Goal: Transaction & Acquisition: Register for event/course

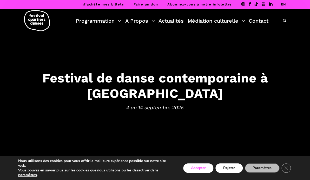
click at [193, 166] on button "Accepter" at bounding box center [198, 167] width 30 height 9
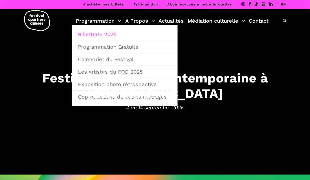
click at [99, 33] on link "Billetterie 2025" at bounding box center [125, 34] width 100 height 12
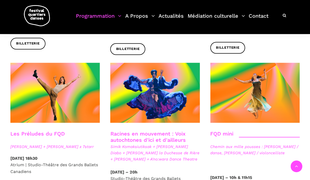
scroll to position [718, 0]
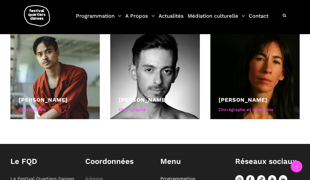
scroll to position [374, 0]
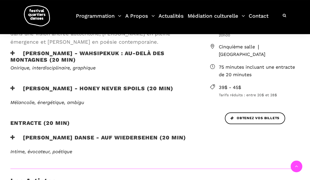
scroll to position [175, 0]
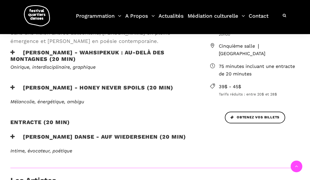
click at [117, 138] on h3 "Pauline Berndsen Danse - Auf Wiedersehen (20 min)" at bounding box center [98, 139] width 176 height 13
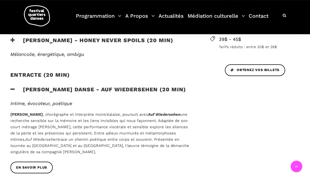
scroll to position [220, 0]
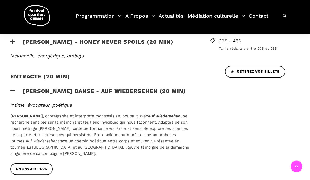
click at [113, 90] on h3 "Pauline Berndsen Danse - Auf Wiedersehen (20 min)" at bounding box center [98, 94] width 176 height 13
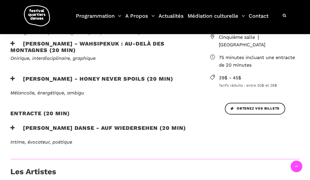
scroll to position [154, 0]
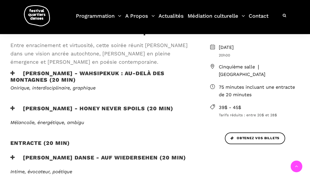
click at [133, 111] on h3 "Zachary Bastille - Honey Never Spoils (20 min)" at bounding box center [91, 111] width 163 height 13
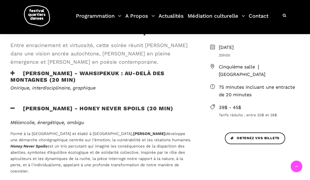
click at [133, 111] on h3 "Zachary Bastille - Honey Never Spoils (20 min)" at bounding box center [91, 111] width 163 height 13
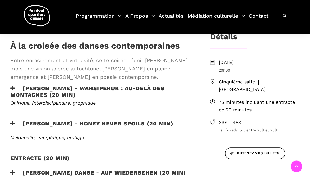
scroll to position [133, 0]
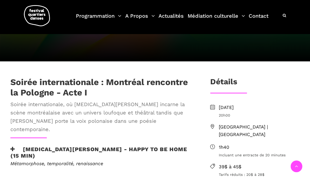
scroll to position [191, 0]
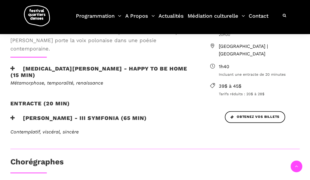
click at [88, 114] on h3 "Janusz Orlik - III Symfonia (65 min)" at bounding box center [78, 120] width 137 height 13
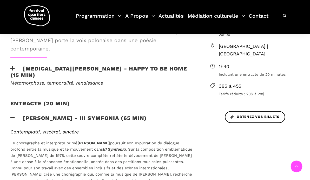
click at [88, 114] on h3 "Janusz Orlik - III Symfonia (65 min)" at bounding box center [78, 120] width 137 height 13
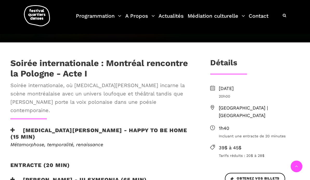
scroll to position [129, 0]
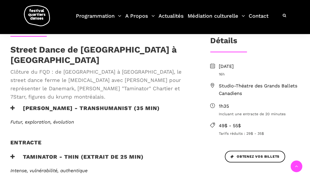
scroll to position [137, 0]
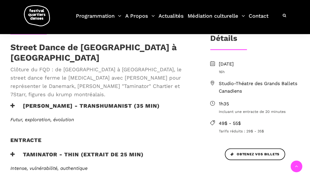
click at [129, 102] on h3 "Lene Boel - TRANSHUMANIST (35 min)" at bounding box center [85, 108] width 150 height 13
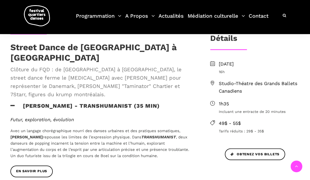
click at [130, 102] on h3 "Lene Boel - TRANSHUMANIST (35 min)" at bounding box center [85, 108] width 150 height 13
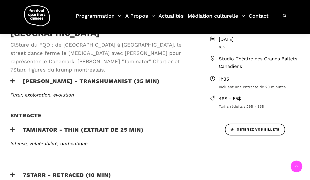
scroll to position [162, 0]
click at [93, 171] on h3 "7Starr - Retraced (10 min)" at bounding box center [60, 177] width 101 height 13
click at [89, 171] on h3 "7Starr - Retraced (10 min)" at bounding box center [60, 177] width 101 height 13
click at [112, 126] on h3 "Taminator - Thin (extrait de 25 min)" at bounding box center [76, 132] width 133 height 13
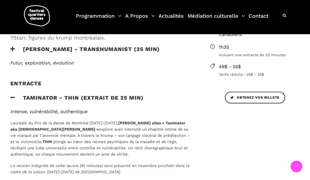
scroll to position [196, 0]
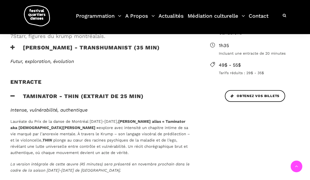
click at [124, 93] on h3 "Taminator - Thin (extrait de 25 min)" at bounding box center [76, 99] width 133 height 13
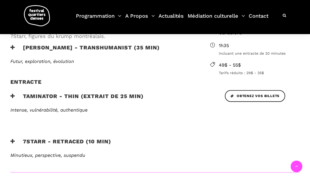
click at [103, 138] on h3 "7Starr - Retraced (10 min)" at bounding box center [60, 144] width 101 height 13
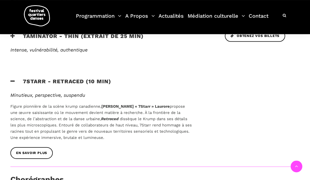
scroll to position [262, 0]
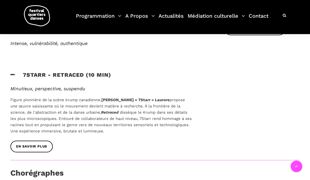
click at [93, 71] on h3 "7Starr - Retraced (10 min)" at bounding box center [60, 77] width 101 height 13
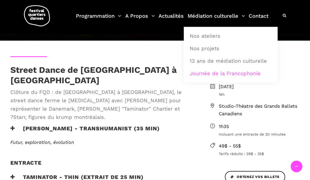
scroll to position [129, 0]
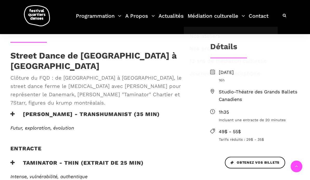
click at [114, 111] on h3 "Lene Boel - TRANSHUMANIST (35 min)" at bounding box center [85, 117] width 150 height 13
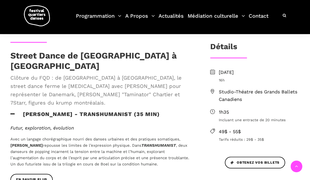
click at [114, 111] on h3 "Lene Boel - TRANSHUMANIST (35 min)" at bounding box center [85, 117] width 150 height 13
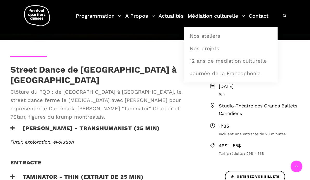
scroll to position [112, 0]
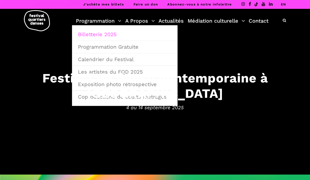
click at [109, 34] on link "Billetterie 2025" at bounding box center [125, 34] width 100 height 12
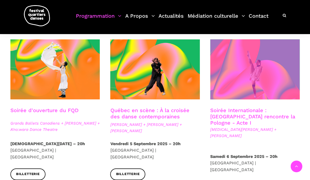
scroll to position [125, 0]
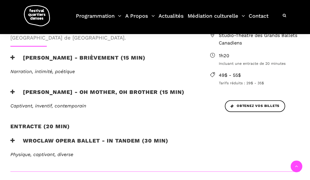
scroll to position [208, 0]
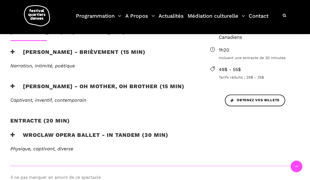
click at [144, 83] on h3 "[PERSON_NAME] - Oh mother, oh brother (15 min)" at bounding box center [97, 89] width 174 height 13
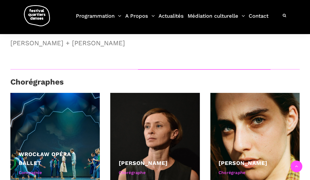
scroll to position [312, 0]
